Goal: Task Accomplishment & Management: Manage account settings

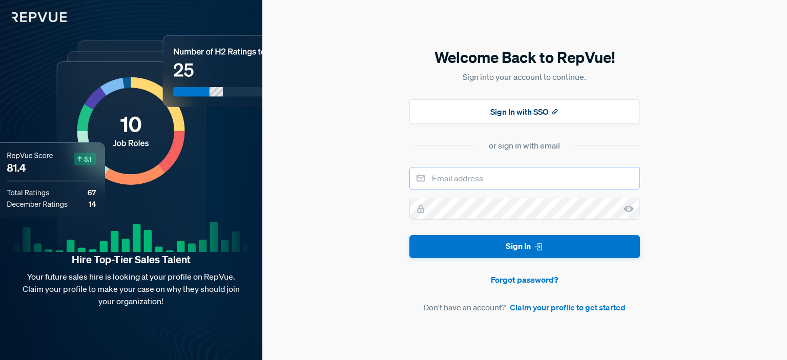
click at [499, 176] on input "email" at bounding box center [524, 178] width 230 height 23
click at [521, 113] on button "Sign In with SSO" at bounding box center [524, 111] width 230 height 25
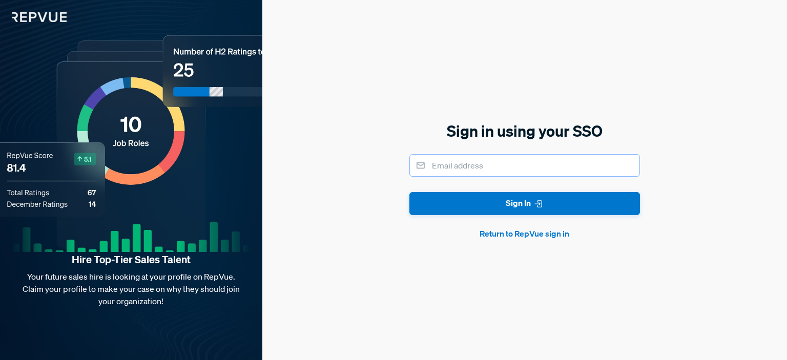
click at [517, 163] on input "email" at bounding box center [524, 165] width 230 height 23
type input "[EMAIL_ADDRESS][DOMAIN_NAME]"
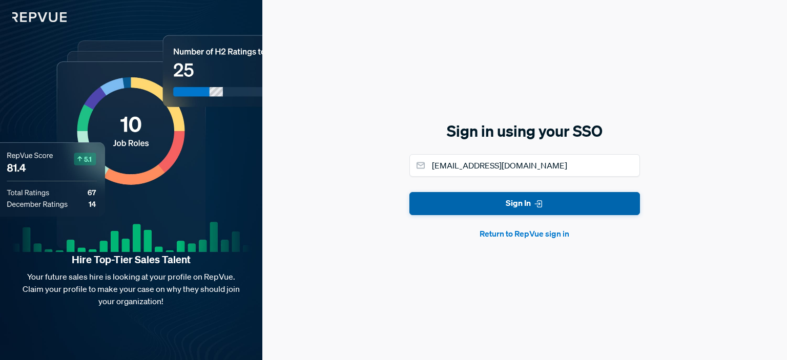
click at [519, 206] on button "Sign In" at bounding box center [524, 203] width 230 height 23
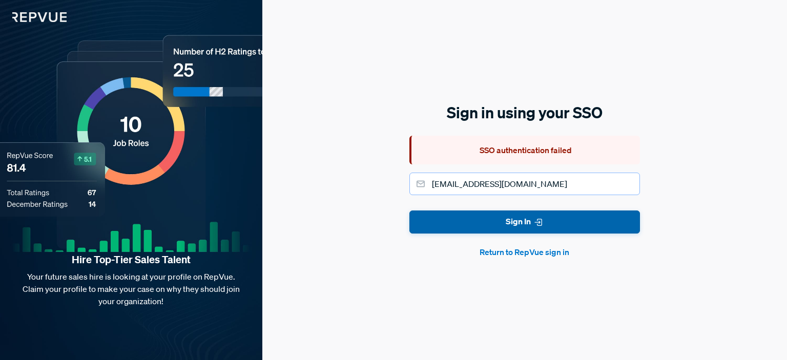
drag, startPoint x: 543, startPoint y: 188, endPoint x: 537, endPoint y: 228, distance: 40.4
click at [537, 228] on form "[EMAIL_ADDRESS][DOMAIN_NAME] Sign In Return to RepVue sign in" at bounding box center [524, 216] width 230 height 86
click at [537, 228] on button "Sign In" at bounding box center [524, 221] width 230 height 23
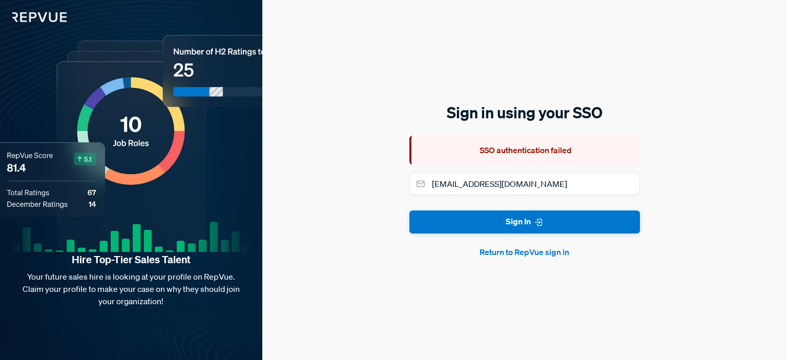
click at [533, 251] on button "Return to RepVue sign in" at bounding box center [524, 252] width 230 height 12
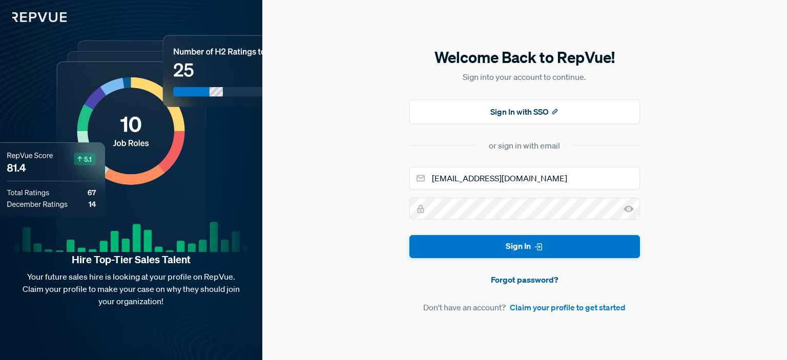
click at [521, 280] on link "Forgot password?" at bounding box center [524, 279] width 230 height 12
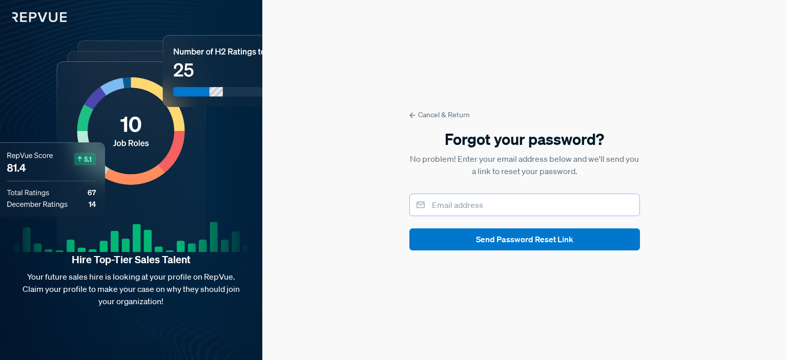
click at [526, 211] on input "email" at bounding box center [524, 205] width 230 height 23
type input "[EMAIL_ADDRESS][DOMAIN_NAME]"
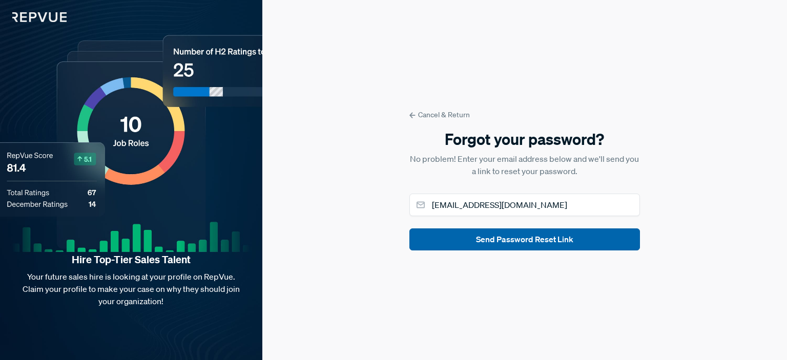
click at [524, 238] on button "Send Password Reset Link" at bounding box center [524, 239] width 230 height 22
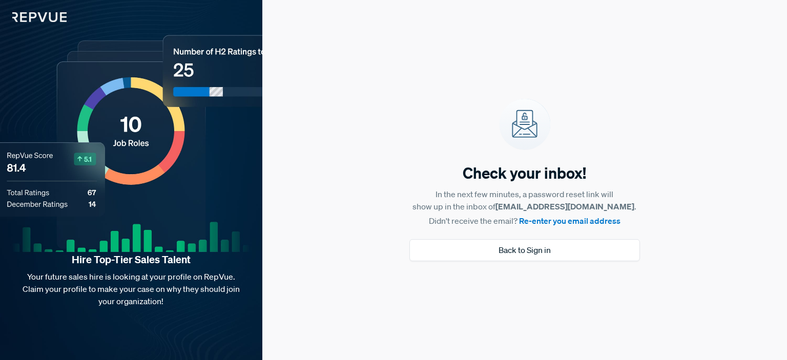
click at [40, 40] on div "Hire Top-Tier Sales Talent Your future sales hire is looking at your profile on…" at bounding box center [131, 180] width 262 height 360
click at [554, 222] on link "Re-enter you email address" at bounding box center [569, 221] width 101 height 10
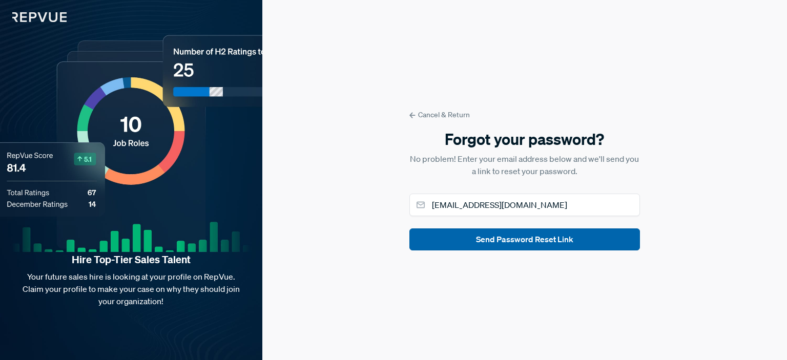
click at [526, 239] on button "Send Password Reset Link" at bounding box center [524, 239] width 230 height 22
